Goal: Task Accomplishment & Management: Complete application form

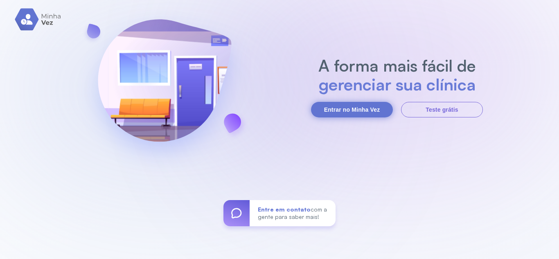
click at [338, 112] on button "Entrar no Minha Vez" at bounding box center [352, 110] width 82 height 16
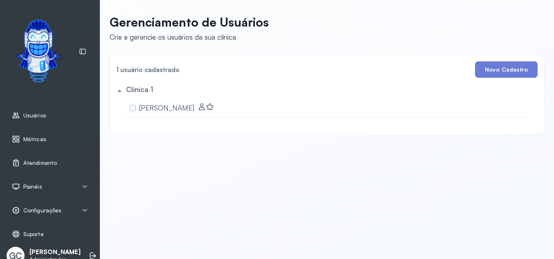
click at [30, 142] on span "Métricas" at bounding box center [34, 139] width 23 height 7
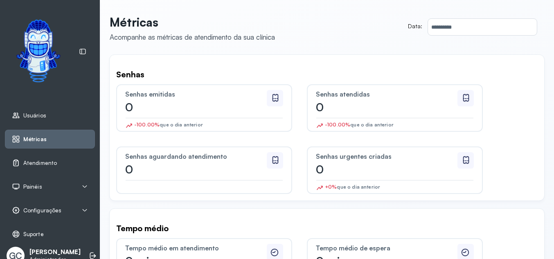
click at [38, 118] on span "Usuários" at bounding box center [34, 115] width 23 height 7
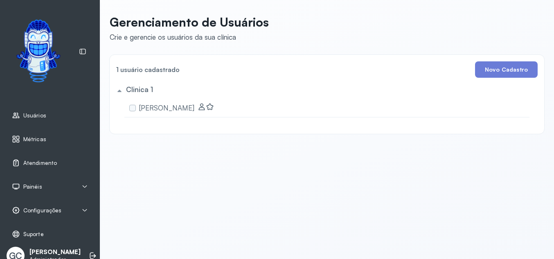
click at [33, 45] on img at bounding box center [38, 51] width 59 height 77
click at [45, 164] on span "Atendimento" at bounding box center [40, 163] width 34 height 7
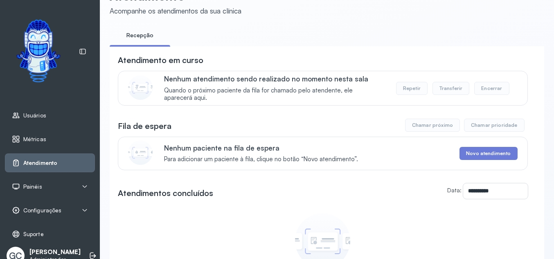
scroll to position [41, 0]
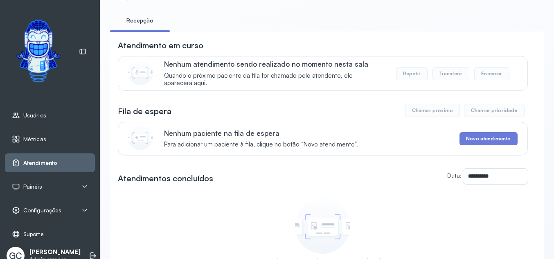
click at [370, 120] on div "**********" at bounding box center [323, 160] width 410 height 241
click at [475, 139] on button "Novo atendimento" at bounding box center [488, 138] width 58 height 13
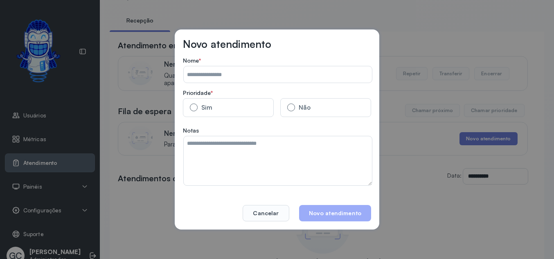
click at [209, 74] on input "Data:" at bounding box center [278, 74] width 188 height 16
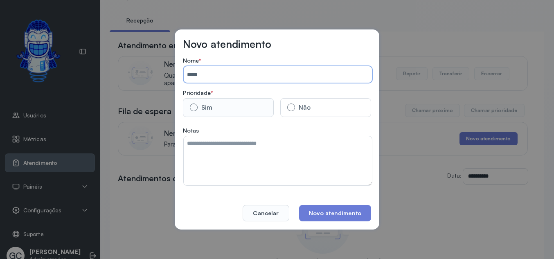
type input "*****"
click at [213, 110] on label "Sim" at bounding box center [228, 107] width 91 height 19
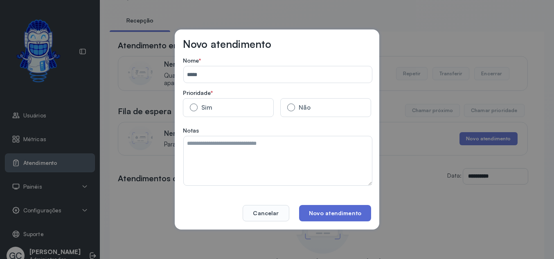
click at [343, 213] on button "Novo atendimento" at bounding box center [335, 213] width 72 height 16
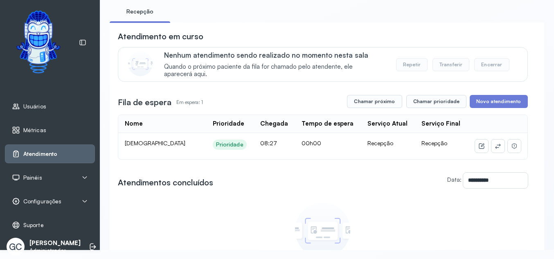
scroll to position [13, 0]
click at [42, 168] on div "Painéis" at bounding box center [50, 177] width 90 height 19
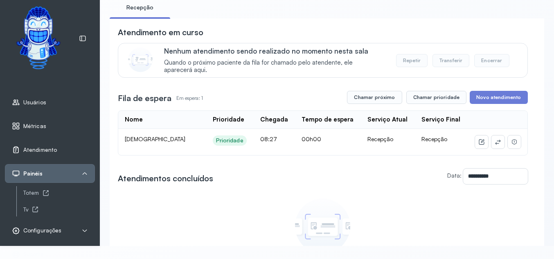
scroll to position [47, 0]
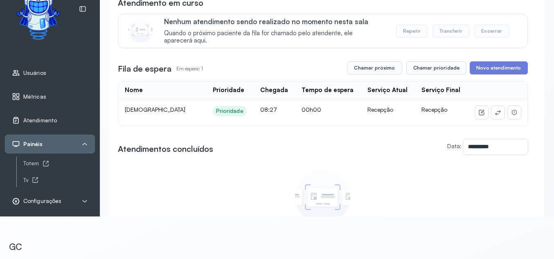
click at [81, 140] on div "Painéis" at bounding box center [50, 144] width 76 height 8
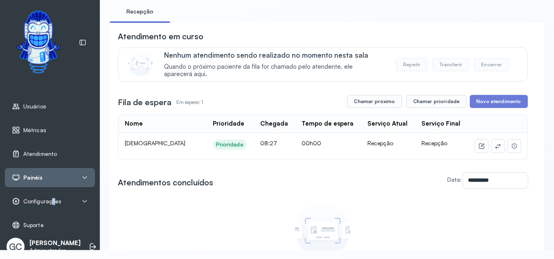
click at [53, 200] on span "Configurações" at bounding box center [42, 201] width 38 height 7
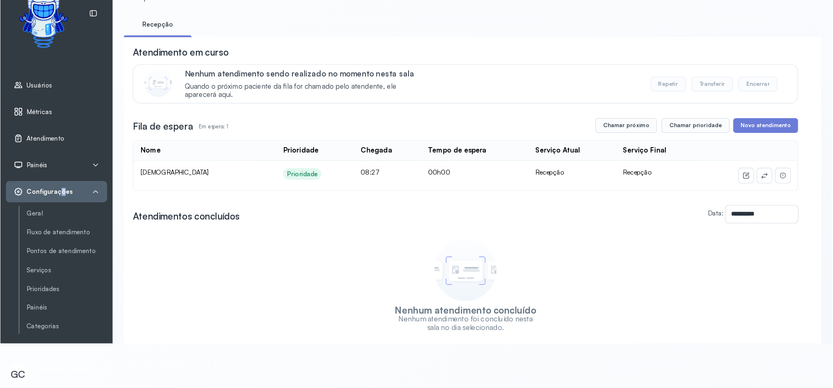
scroll to position [3, 0]
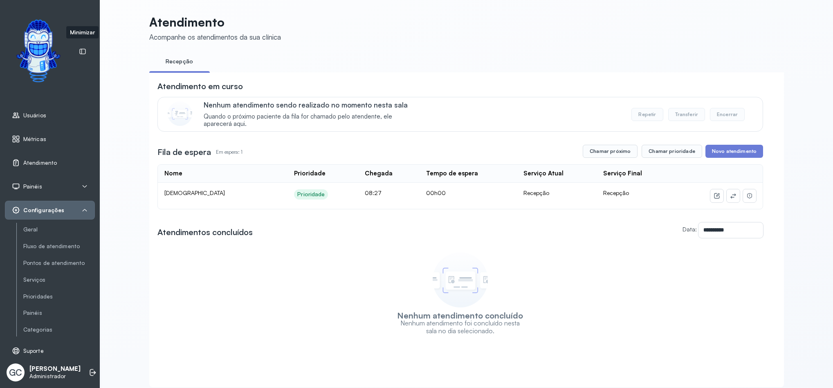
click at [81, 51] on icon at bounding box center [83, 51] width 6 height 5
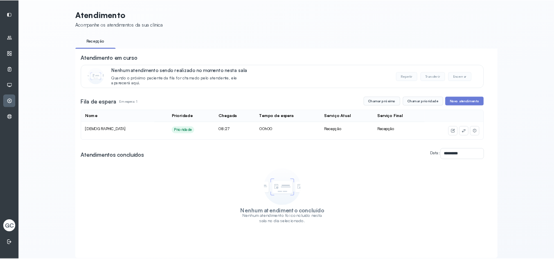
scroll to position [0, 0]
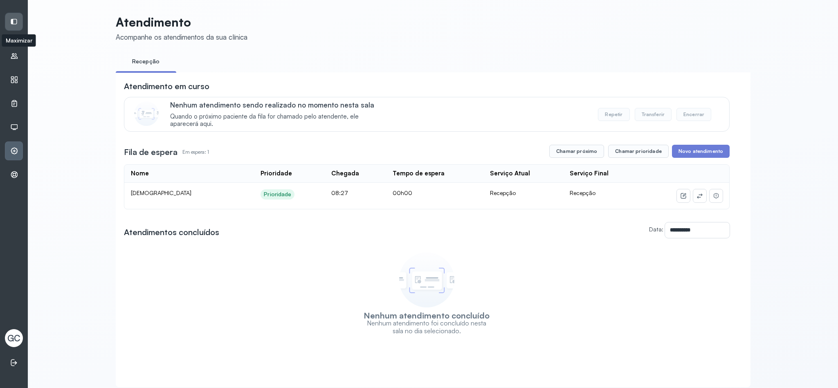
click at [11, 18] on icon at bounding box center [13, 21] width 7 height 7
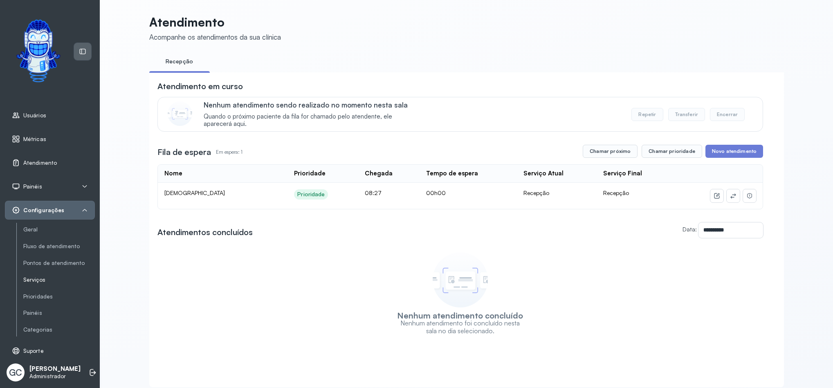
click at [42, 259] on link "Serviços" at bounding box center [59, 280] width 72 height 7
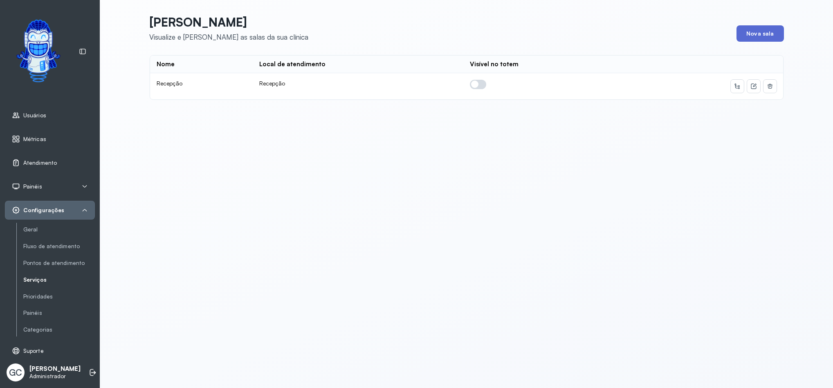
click at [559, 36] on button "Nova sala" at bounding box center [760, 33] width 47 height 16
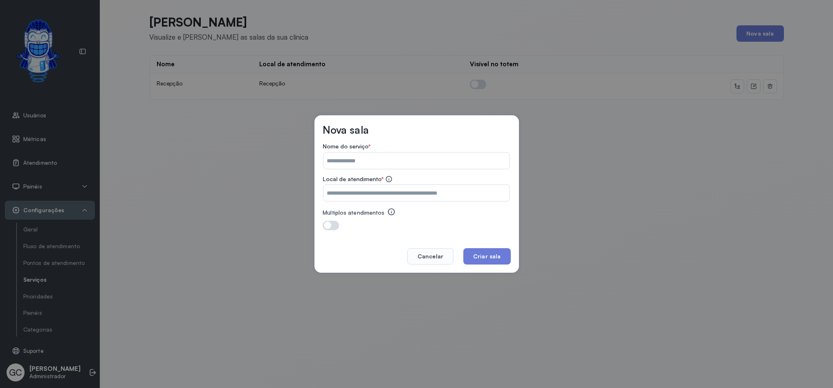
click at [366, 160] on input "Nome do serviço *" at bounding box center [417, 161] width 186 height 16
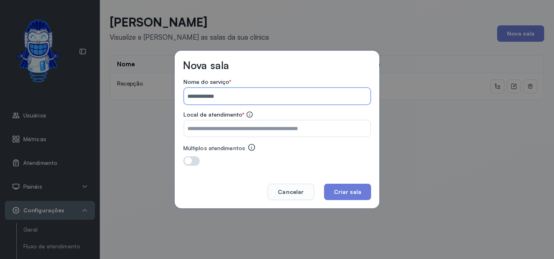
type input "**********"
click at [214, 124] on input "Nome do serviço *" at bounding box center [277, 128] width 186 height 16
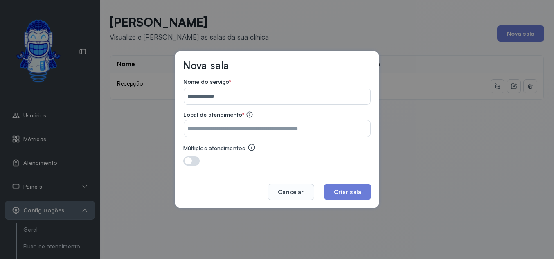
click at [252, 116] on icon at bounding box center [249, 114] width 7 height 7
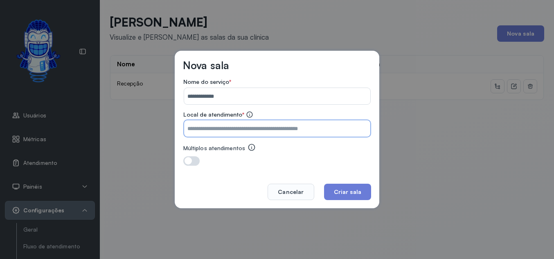
click at [228, 129] on input "Nome do serviço *" at bounding box center [277, 128] width 186 height 16
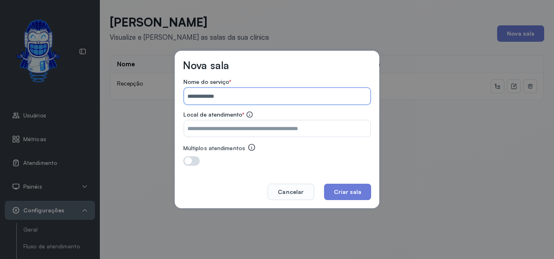
drag, startPoint x: 227, startPoint y: 97, endPoint x: 176, endPoint y: 97, distance: 51.1
click at [176, 97] on div "**********" at bounding box center [277, 130] width 205 height 158
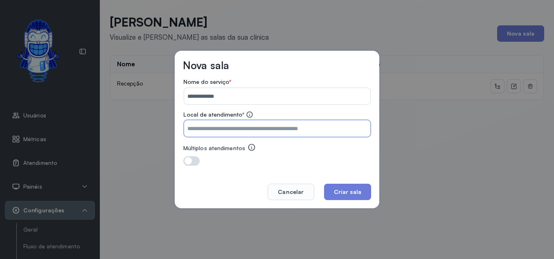
click at [204, 133] on input "Nome do serviço *" at bounding box center [277, 128] width 186 height 16
paste input "**********"
type input "**********"
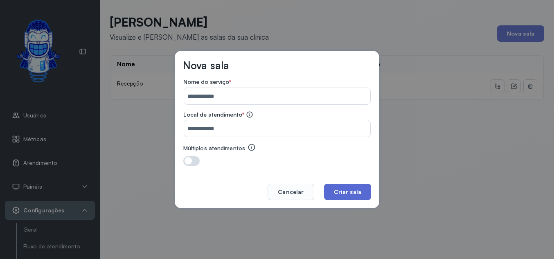
click at [362, 193] on button "Criar sala" at bounding box center [347, 192] width 47 height 16
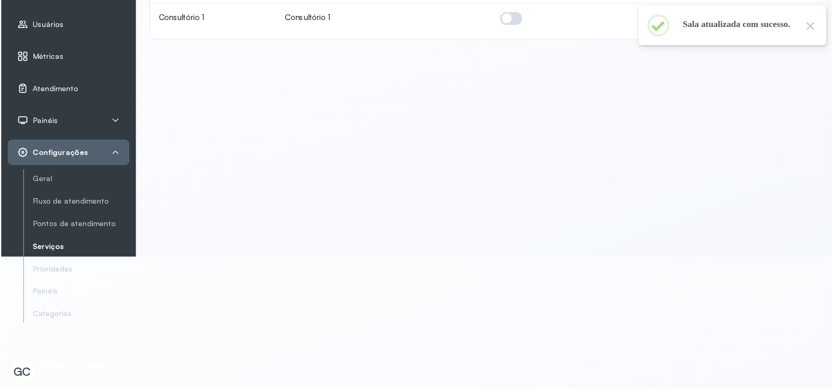
scroll to position [3, 0]
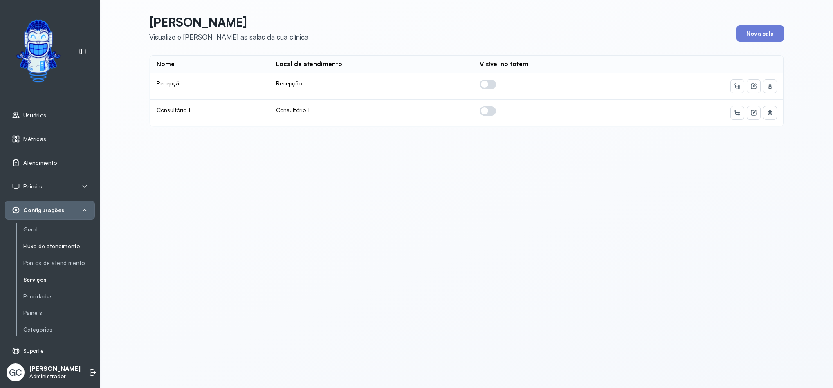
click at [50, 243] on link "Fluxo de atendimento" at bounding box center [59, 246] width 72 height 7
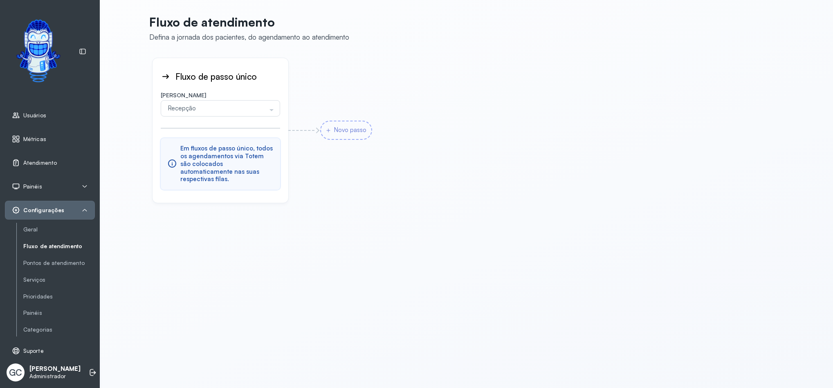
click at [349, 126] on div "Novo passo" at bounding box center [346, 130] width 52 height 19
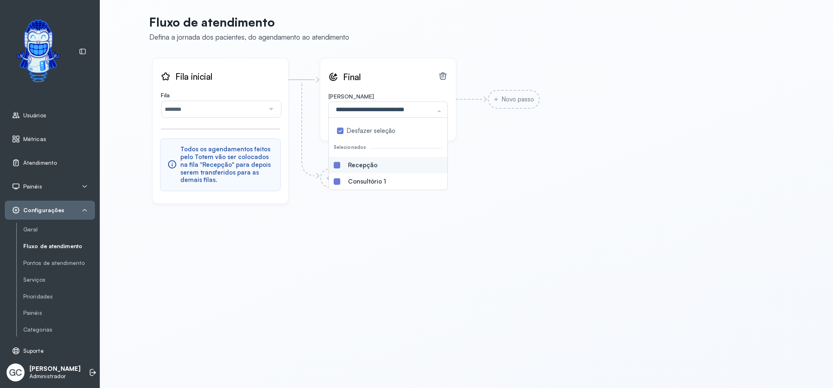
click at [334, 162] on label at bounding box center [337, 165] width 7 height 7
click at [523, 179] on span "Final Salas Desfazer seleção Selecionados Recepção Consultório 1 Nenhum resulta…" at bounding box center [430, 123] width 220 height 130
click at [458, 199] on div "Fila inicial Fila ******** Recepção Consultório 1 Todos os agendamentos feitos …" at bounding box center [467, 130] width 632 height 149
click at [37, 259] on link "Serviços" at bounding box center [59, 280] width 72 height 7
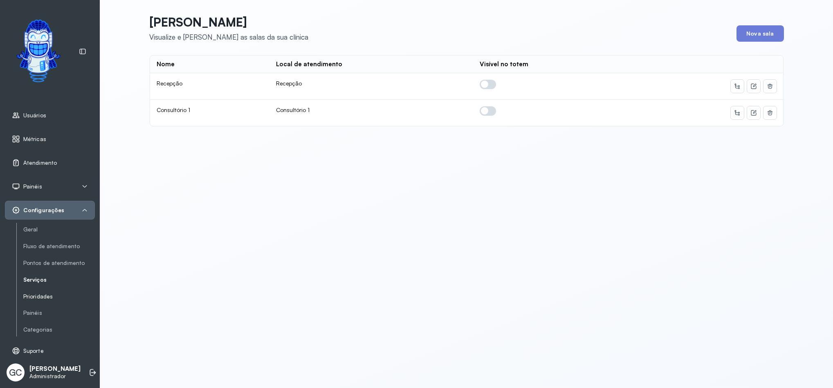
click at [41, 259] on link "Prioridades" at bounding box center [59, 296] width 72 height 7
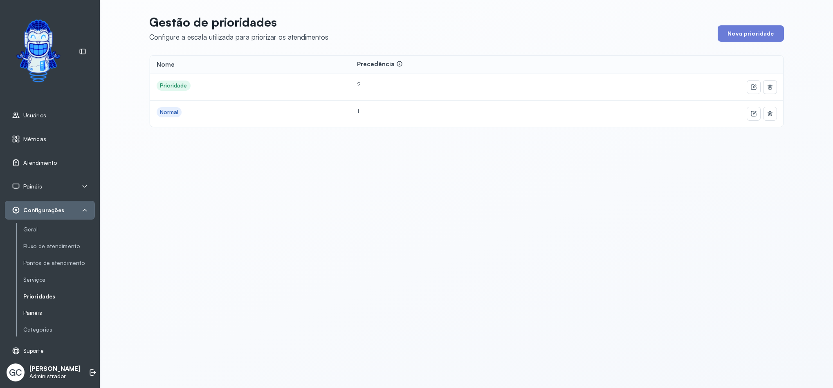
click at [31, 259] on link "Painéis" at bounding box center [59, 313] width 72 height 7
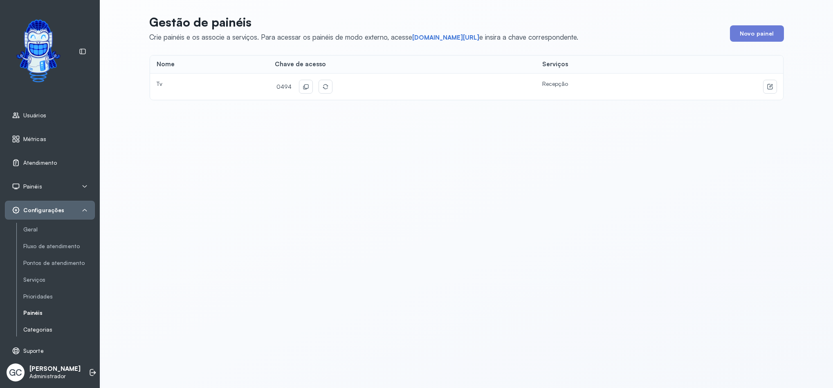
click at [36, 259] on link "Categorias" at bounding box center [59, 330] width 72 height 7
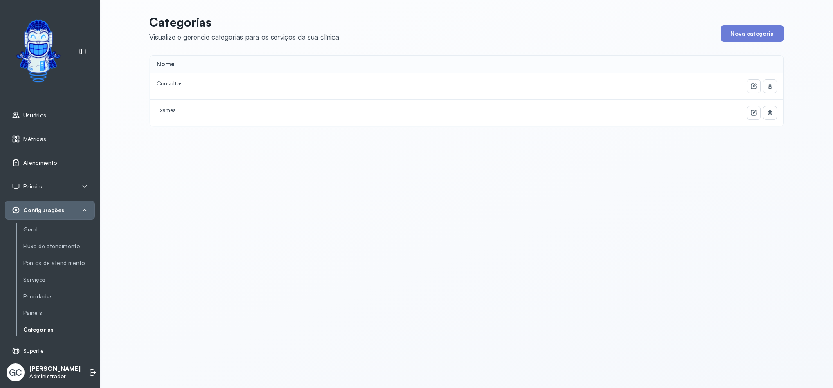
click at [36, 160] on span "Atendimento" at bounding box center [40, 163] width 34 height 7
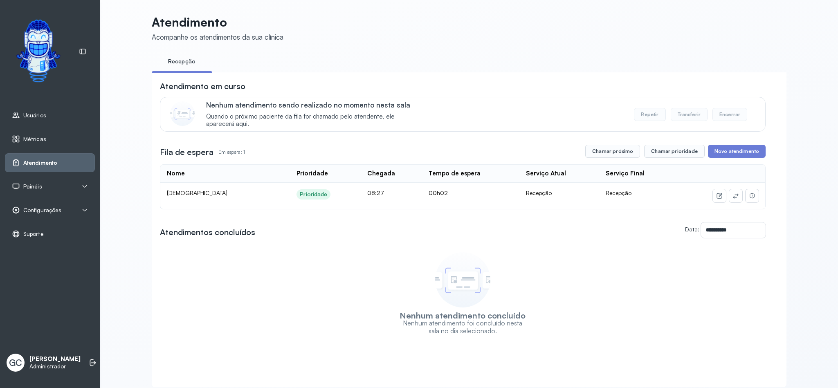
click at [75, 187] on div "Painéis" at bounding box center [50, 186] width 76 height 8
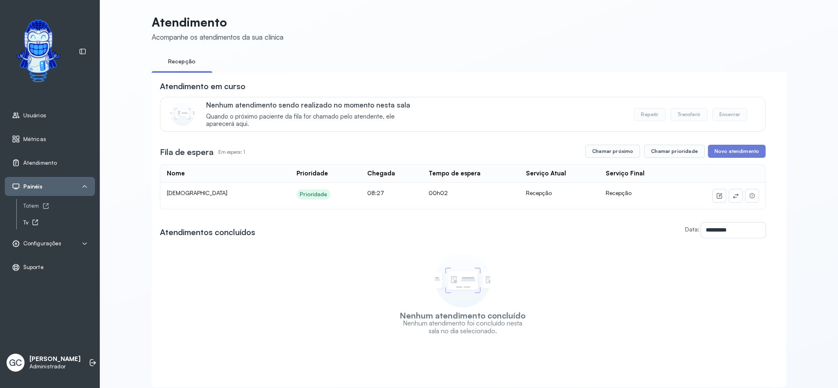
click at [32, 223] on icon at bounding box center [35, 222] width 7 height 7
click at [559, 154] on button "Chamar prioridade" at bounding box center [674, 151] width 61 height 13
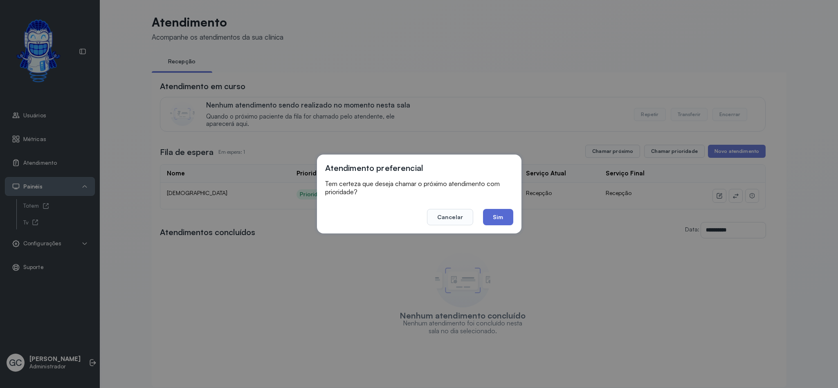
click at [494, 216] on button "Sim" at bounding box center [498, 217] width 30 height 16
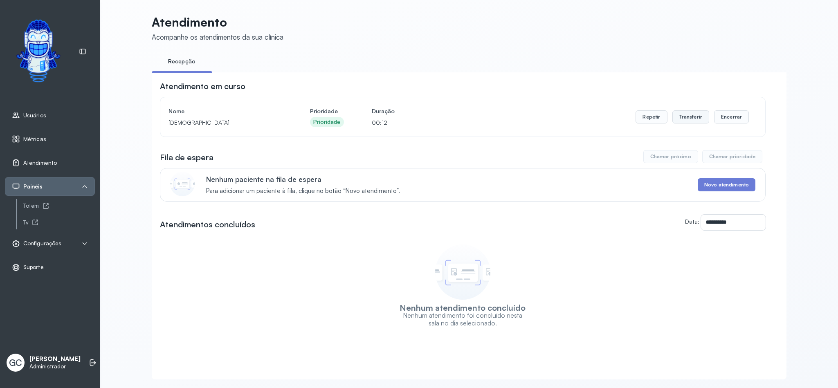
click at [559, 117] on button "Transferir" at bounding box center [691, 116] width 37 height 13
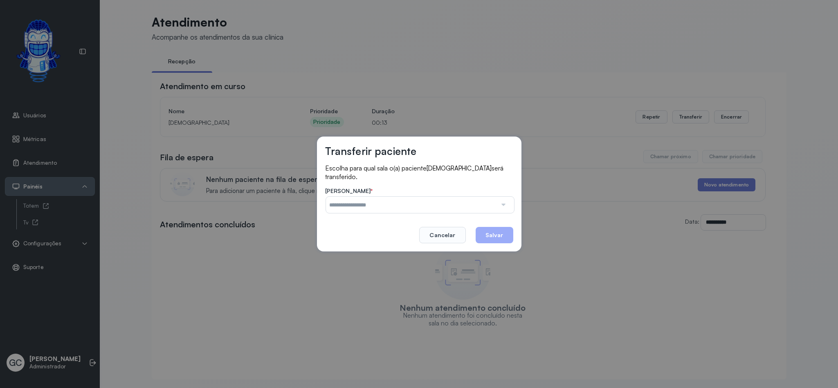
click at [376, 199] on input "text" at bounding box center [411, 205] width 171 height 16
type input "**********"
click at [366, 221] on div "**********" at bounding box center [419, 194] width 205 height 115
click at [495, 230] on button "Salvar" at bounding box center [495, 235] width 38 height 16
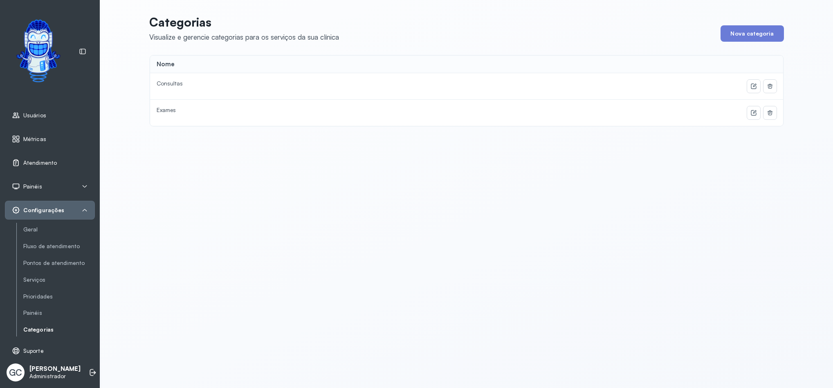
click at [33, 162] on span "Atendimento" at bounding box center [40, 163] width 34 height 7
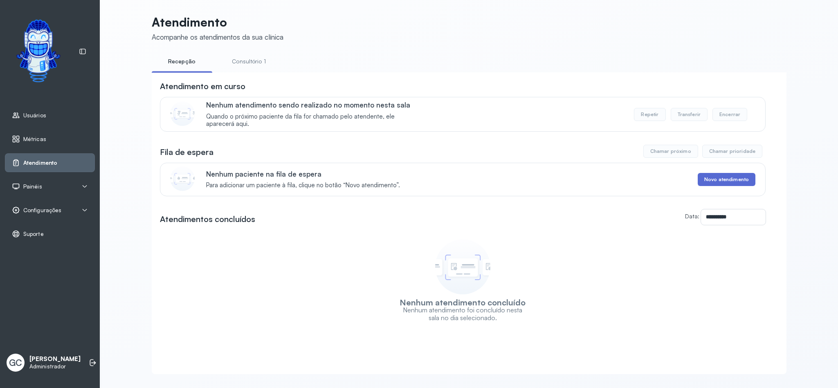
click at [703, 184] on button "Novo atendimento" at bounding box center [727, 179] width 58 height 13
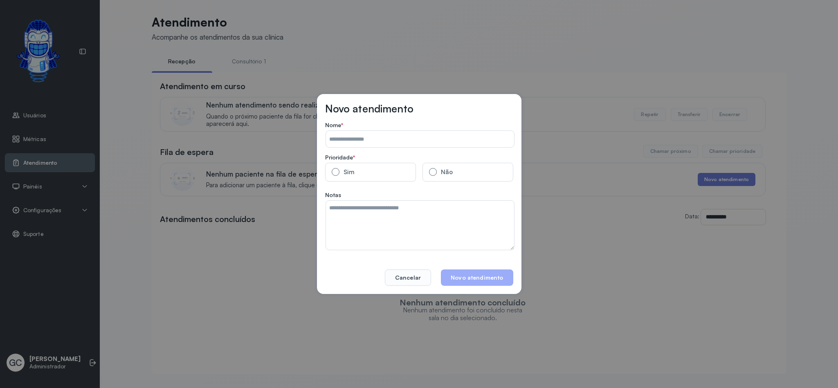
click at [396, 145] on input "Data:" at bounding box center [420, 139] width 188 height 16
type input "**********"
drag, startPoint x: 483, startPoint y: 282, endPoint x: 564, endPoint y: 240, distance: 91.1
click at [485, 282] on button "Novo atendimento" at bounding box center [477, 278] width 72 height 16
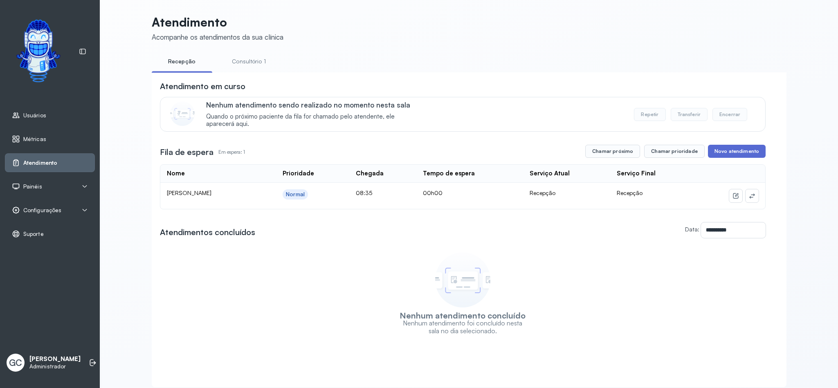
click at [728, 153] on button "Novo atendimento" at bounding box center [737, 151] width 58 height 13
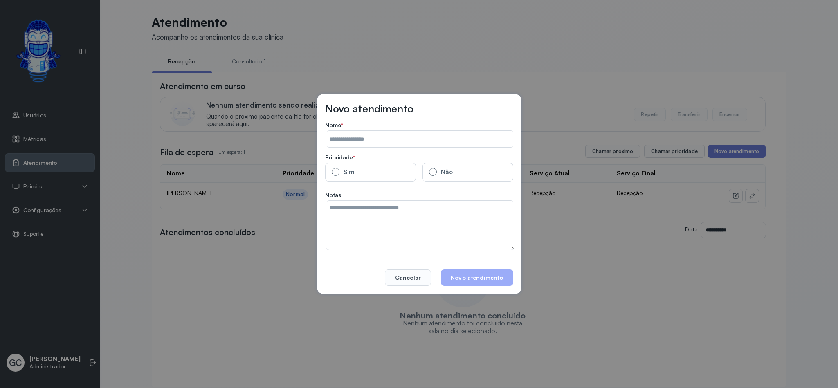
click at [410, 146] on input "Data:" at bounding box center [420, 139] width 188 height 16
type input "**********"
click at [355, 167] on label "Sim" at bounding box center [370, 172] width 91 height 19
click at [492, 284] on button "Novo atendimento" at bounding box center [477, 278] width 72 height 16
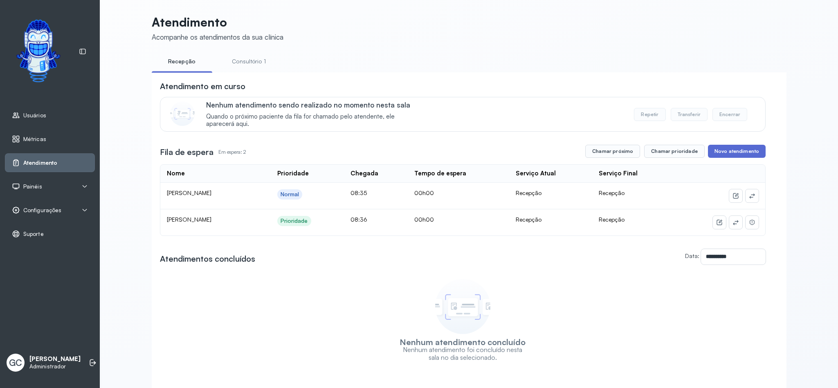
click at [736, 152] on button "Novo atendimento" at bounding box center [737, 151] width 58 height 13
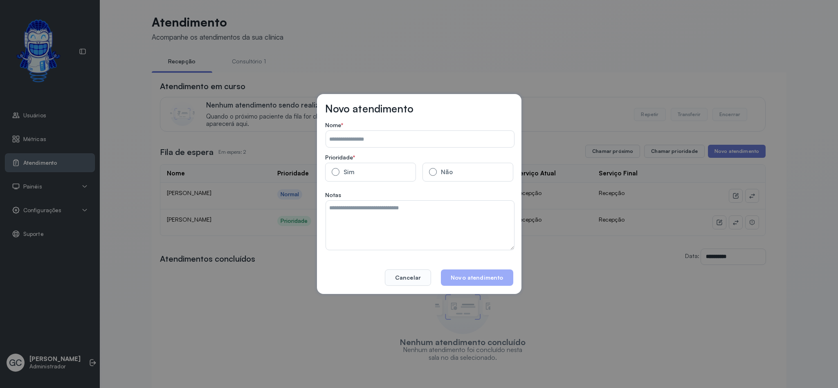
click at [372, 133] on input "Data:" at bounding box center [420, 139] width 188 height 16
type input "**********"
click at [365, 172] on label "Sim" at bounding box center [370, 172] width 91 height 19
click at [498, 275] on button "Novo atendimento" at bounding box center [477, 278] width 72 height 16
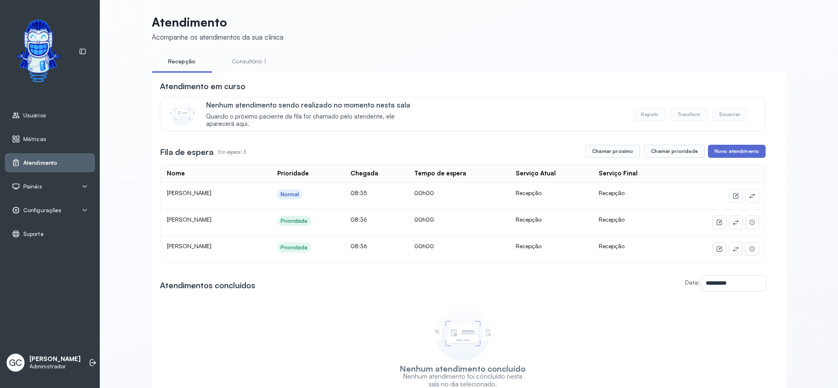
click at [733, 154] on button "Novo atendimento" at bounding box center [737, 151] width 58 height 13
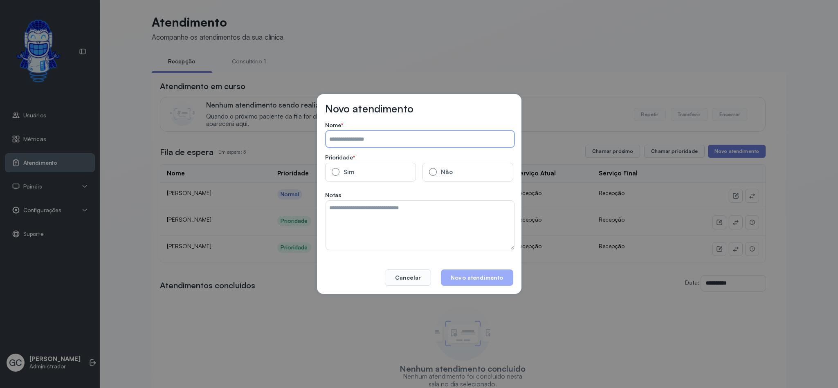
click at [382, 140] on input "Data:" at bounding box center [420, 139] width 188 height 16
type input "**********"
click at [492, 279] on button "Novo atendimento" at bounding box center [477, 278] width 72 height 16
